Goal: Task Accomplishment & Management: Use online tool/utility

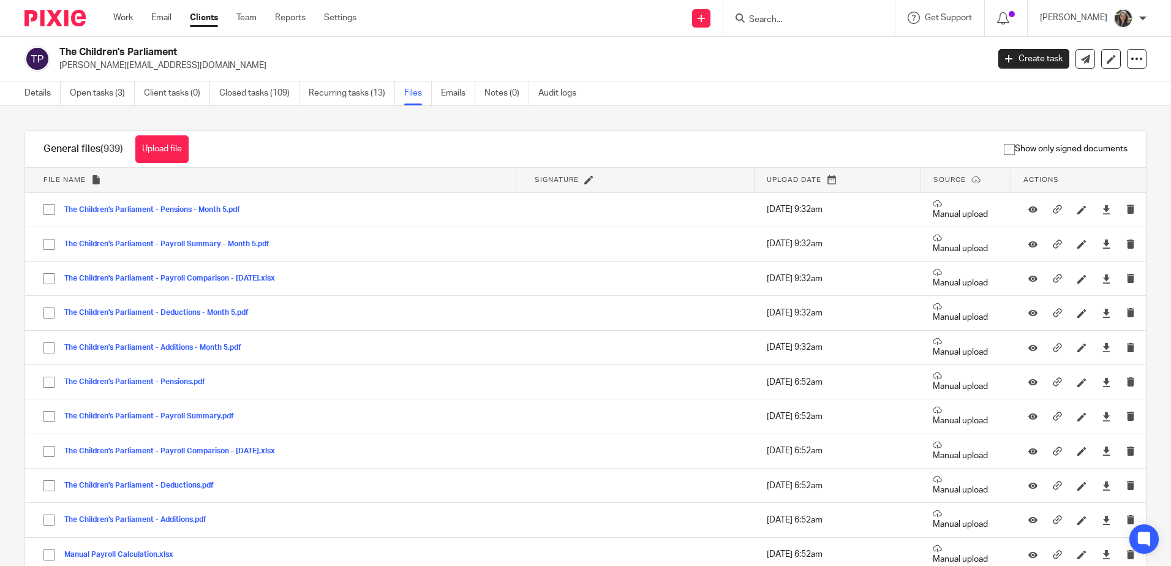
click at [795, 12] on form at bounding box center [813, 17] width 130 height 15
click at [790, 28] on div at bounding box center [809, 18] width 172 height 36
click at [766, 13] on form at bounding box center [813, 17] width 130 height 15
click at [766, 15] on input "Search" at bounding box center [803, 20] width 110 height 11
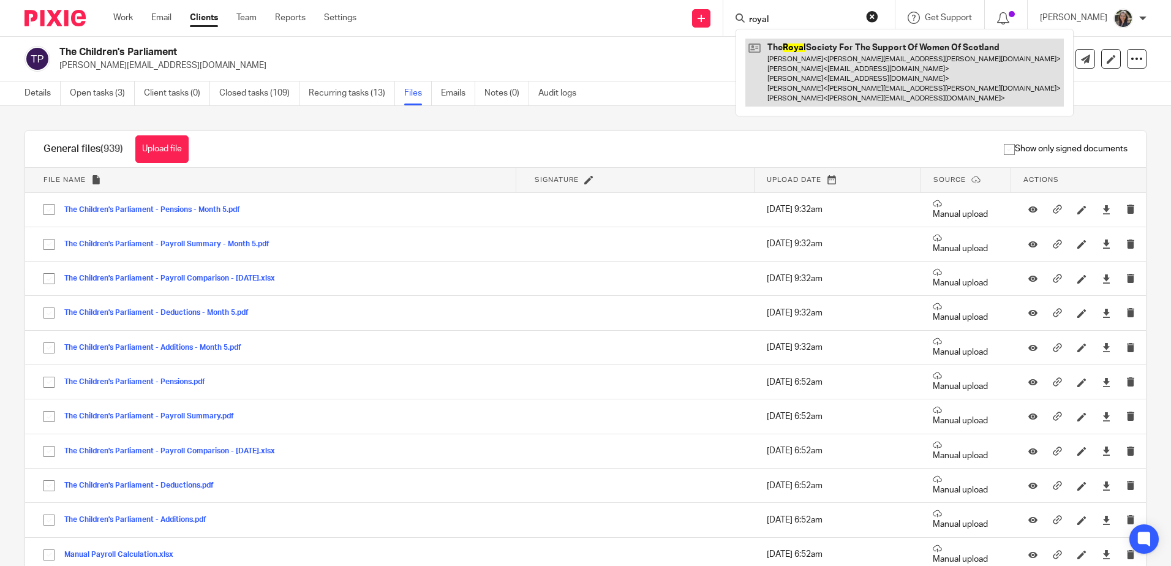
type input "royal"
click at [828, 57] on link at bounding box center [904, 73] width 319 height 68
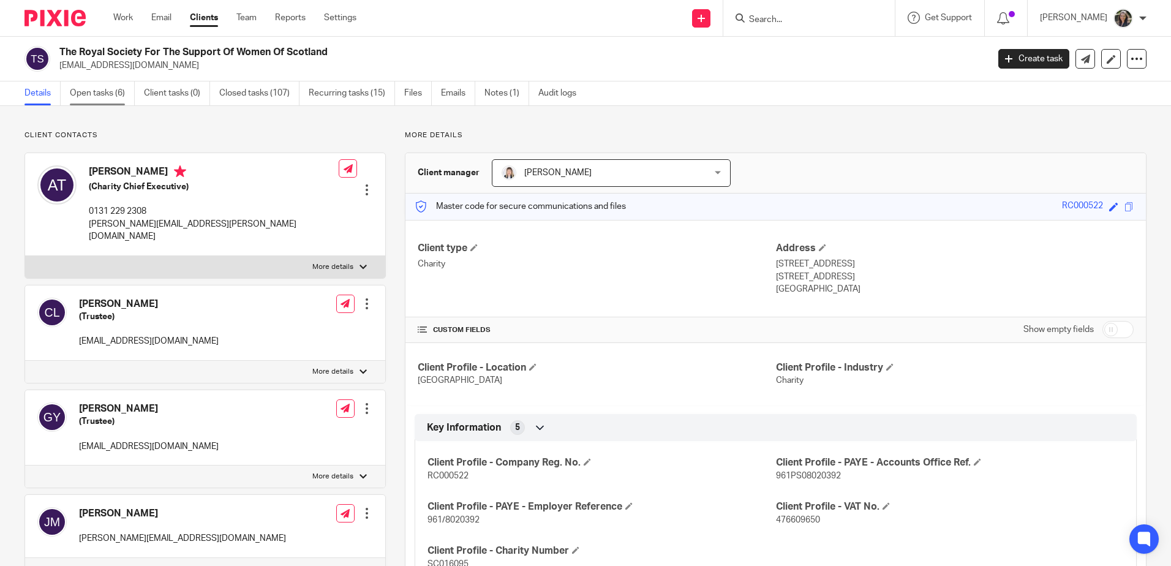
click at [100, 90] on link "Open tasks (6)" at bounding box center [102, 93] width 65 height 24
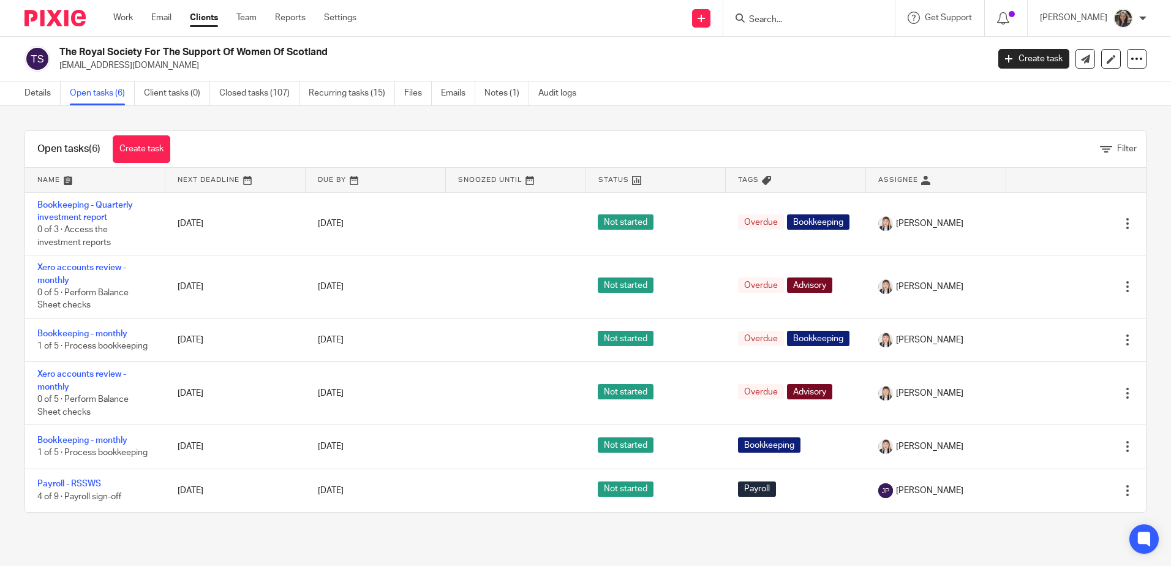
click at [106, 95] on link "Open tasks (6)" at bounding box center [102, 93] width 65 height 24
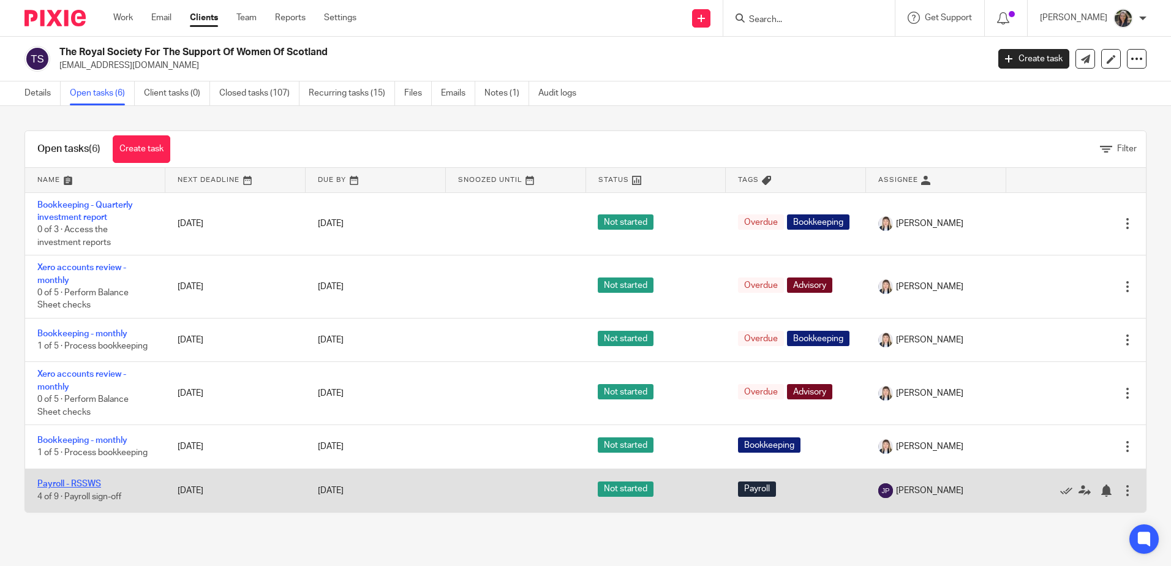
click at [86, 488] on link "Payroll - RSSWS" at bounding box center [69, 484] width 64 height 9
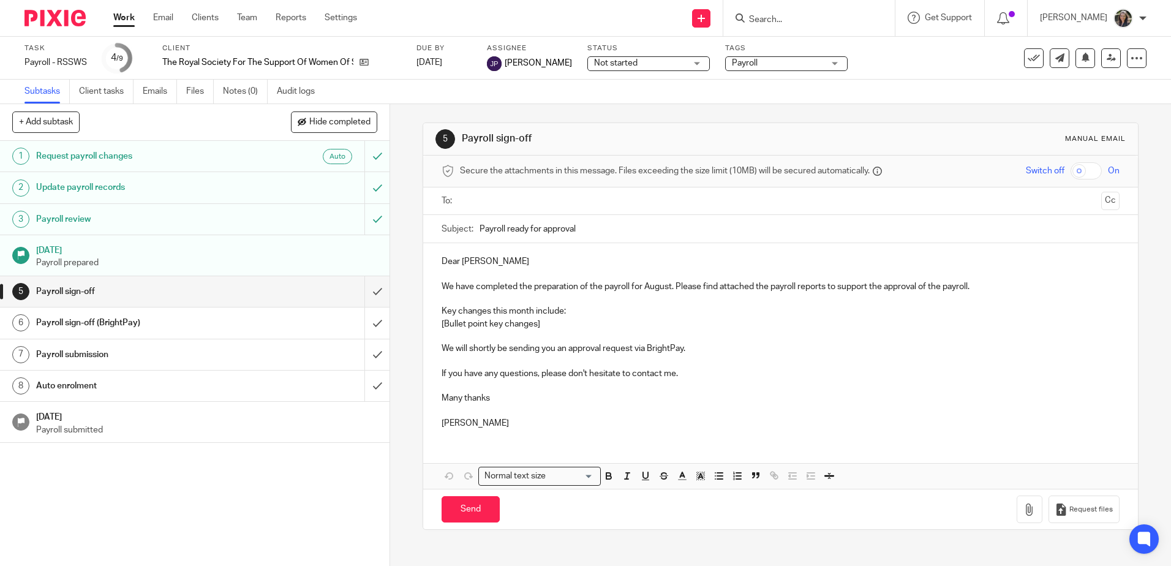
click at [511, 203] on input "text" at bounding box center [780, 201] width 632 height 14
drag, startPoint x: 551, startPoint y: 325, endPoint x: 435, endPoint y: 328, distance: 115.8
click at [435, 328] on div "Dear [PERSON_NAME] We have completed the preparation of the payroll for August.…" at bounding box center [780, 343] width 714 height 195
click at [714, 478] on icon "button" at bounding box center [719, 478] width 11 height 11
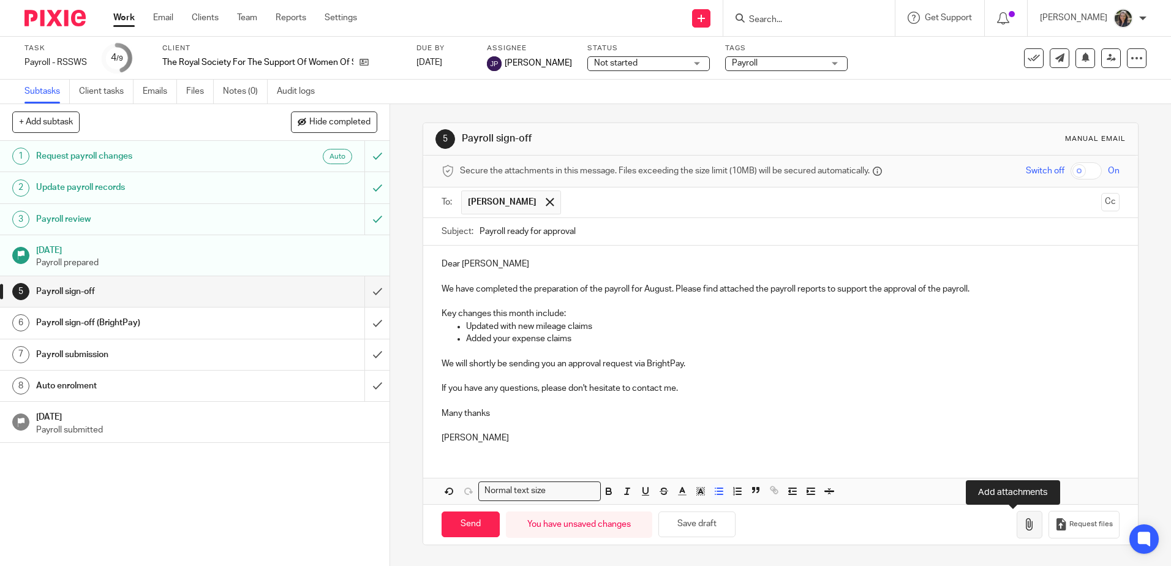
click at [1024, 521] on icon "button" at bounding box center [1030, 524] width 12 height 12
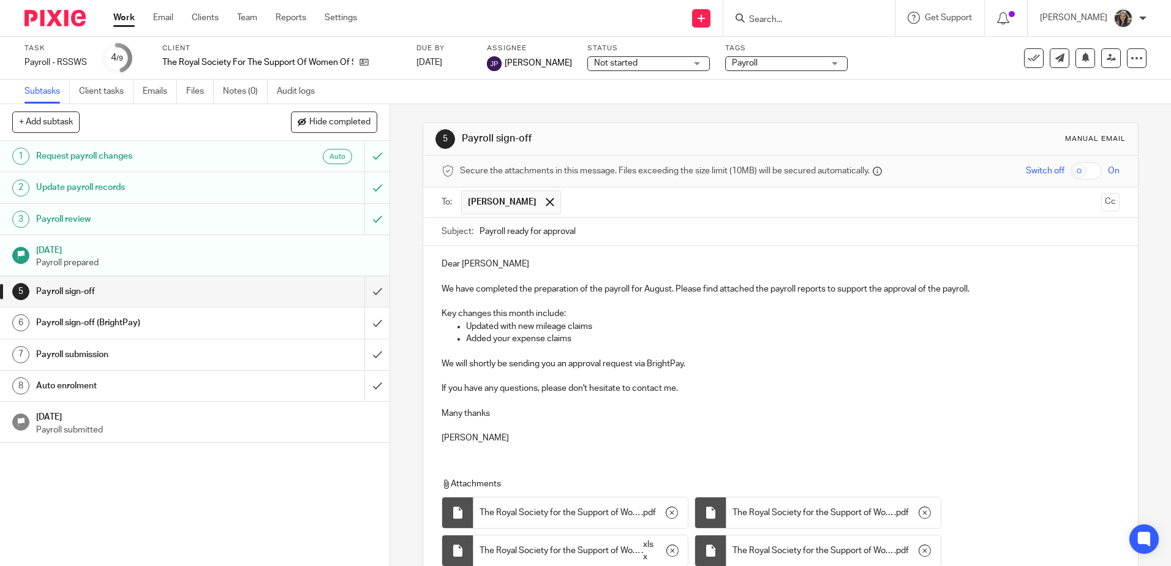
click at [1073, 172] on input "checkbox" at bounding box center [1086, 170] width 31 height 17
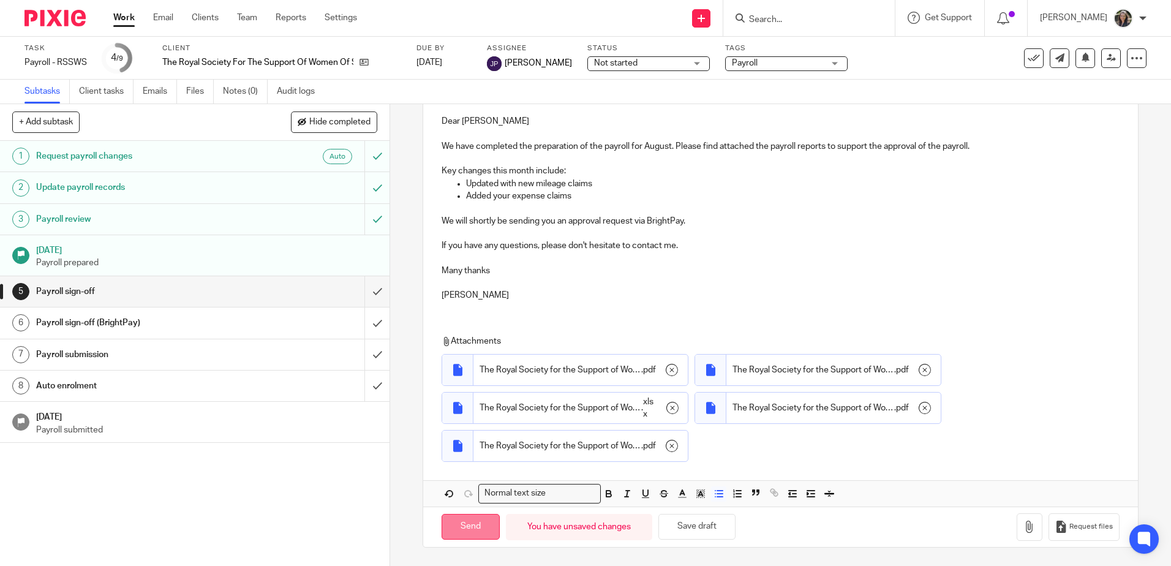
click at [468, 526] on input "Send" at bounding box center [471, 527] width 58 height 26
checkbox input "false"
type input "Sent"
